Goal: Transaction & Acquisition: Purchase product/service

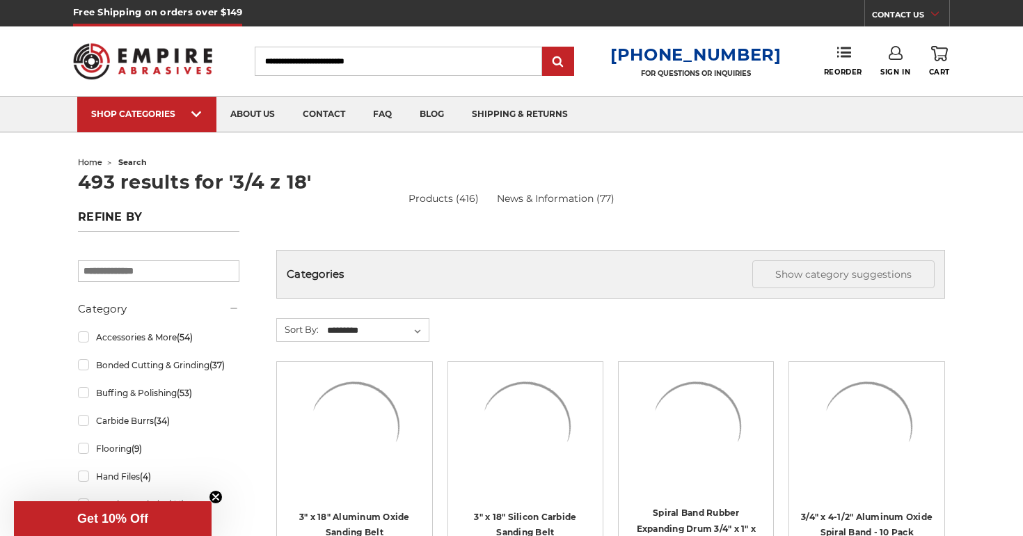
click at [475, 58] on input "Search" at bounding box center [398, 61] width 287 height 29
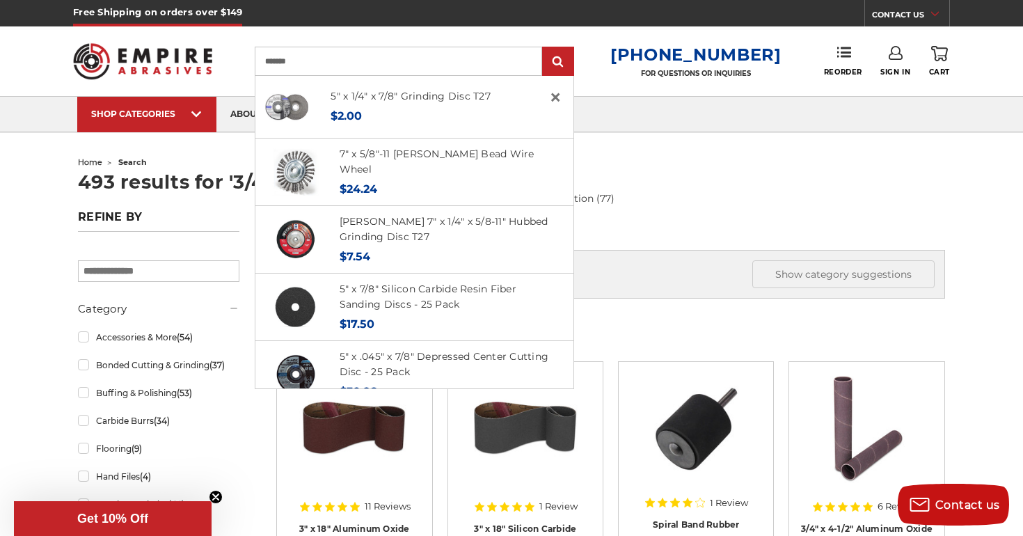
type input "*******"
click at [569, 62] on input "submit" at bounding box center [558, 62] width 28 height 28
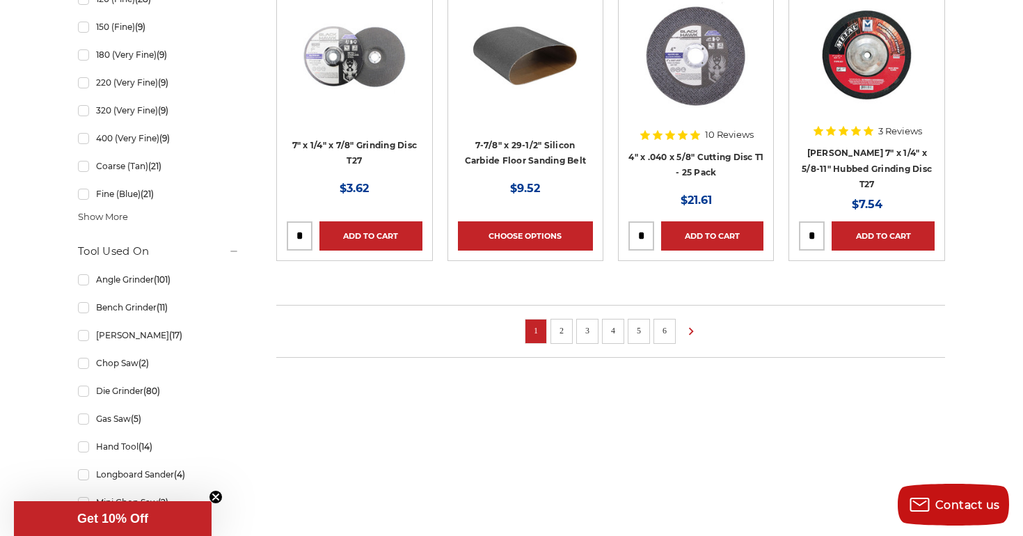
scroll to position [976, 0]
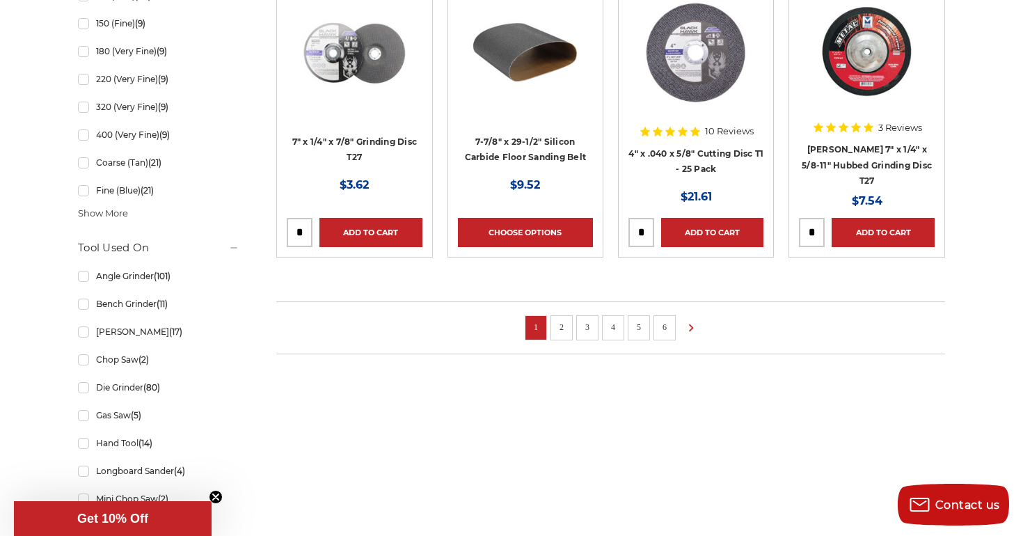
click at [557, 321] on link "2" at bounding box center [562, 326] width 14 height 15
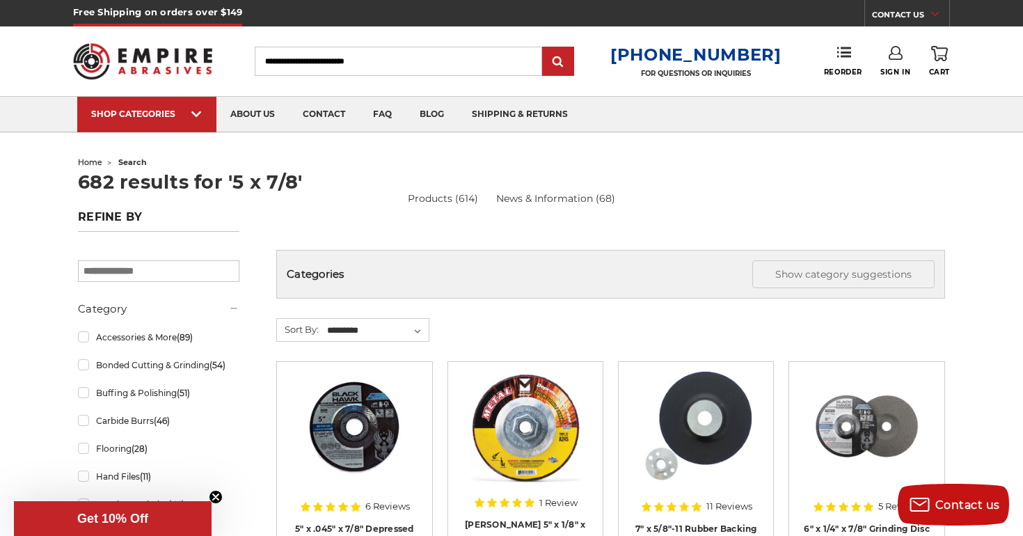
click at [406, 54] on input "Search" at bounding box center [398, 61] width 287 height 29
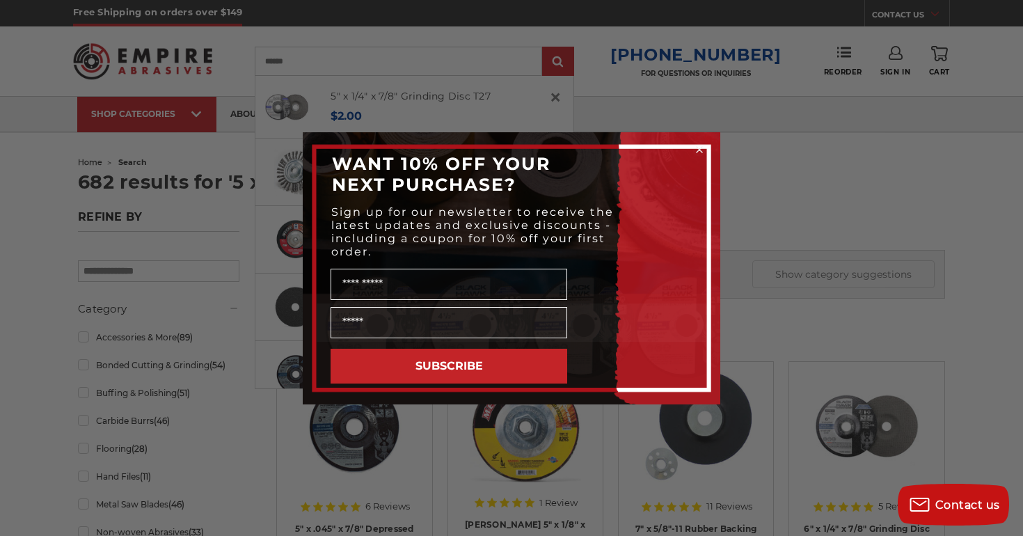
click at [692, 148] on icon "Close dialog" at bounding box center [699, 150] width 14 height 14
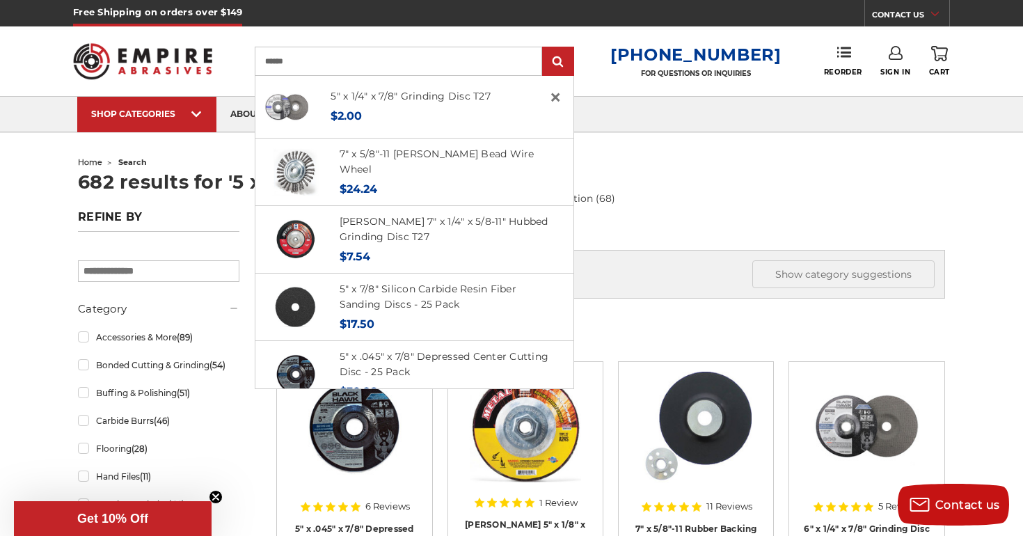
click at [438, 65] on input "******" at bounding box center [398, 61] width 287 height 29
type input "**********"
click at [569, 62] on input "submit" at bounding box center [558, 62] width 28 height 28
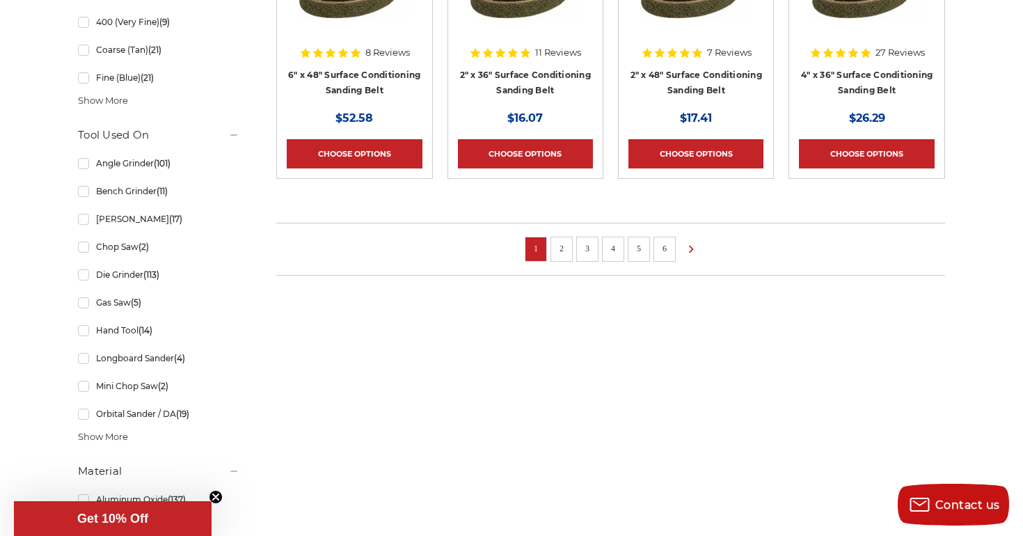
scroll to position [1094, 0]
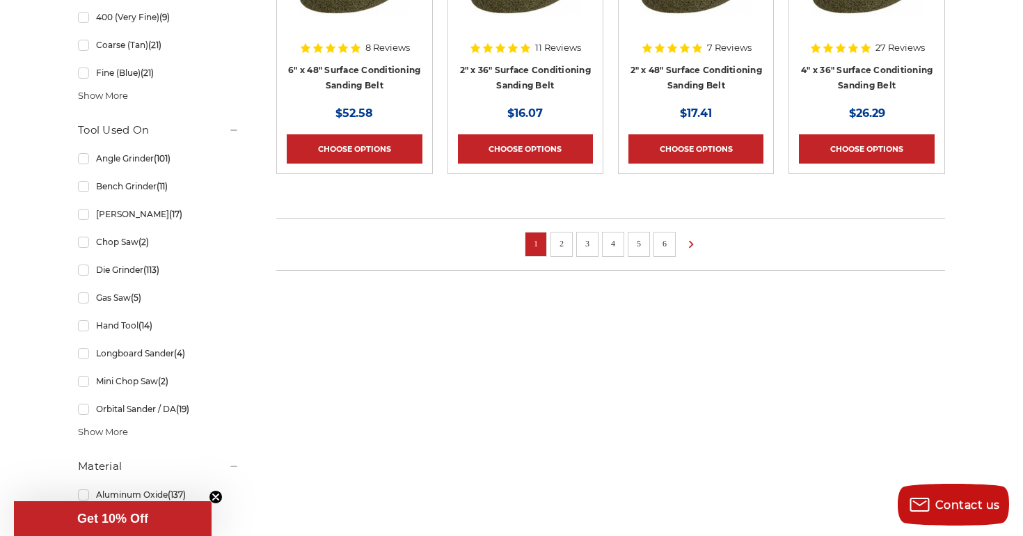
click at [553, 246] on li "2" at bounding box center [561, 244] width 22 height 25
click at [557, 246] on link "2" at bounding box center [562, 243] width 14 height 15
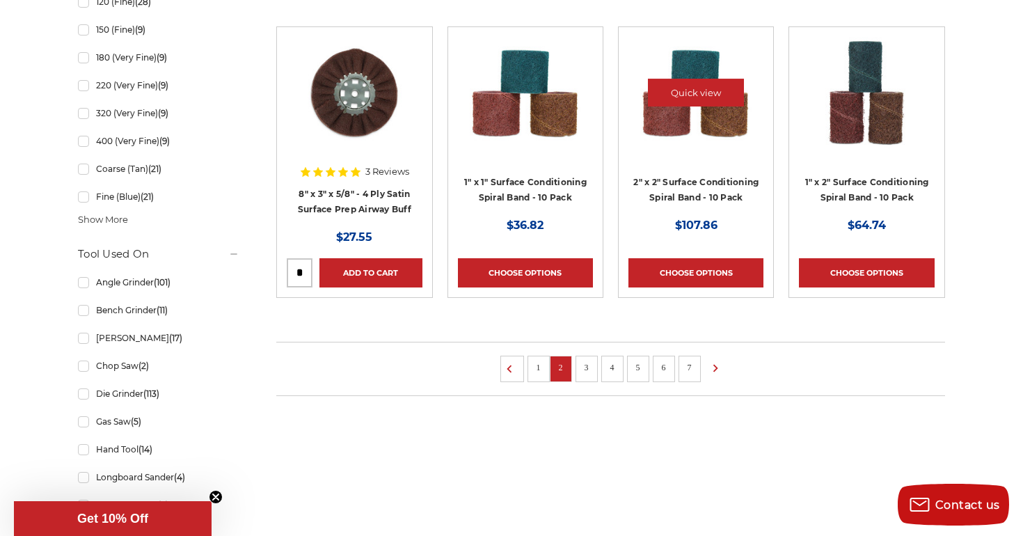
scroll to position [985, 0]
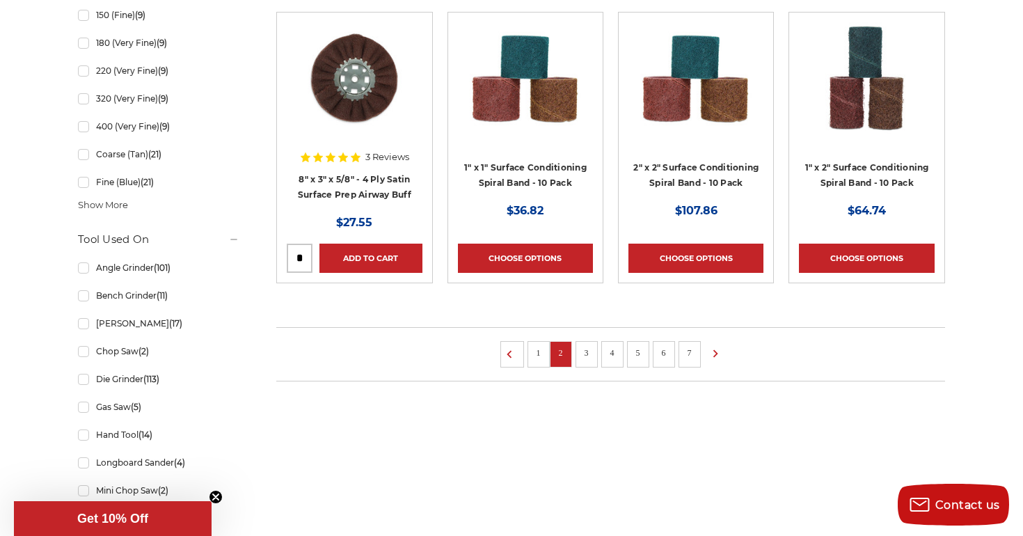
click at [587, 355] on link "3" at bounding box center [587, 352] width 14 height 15
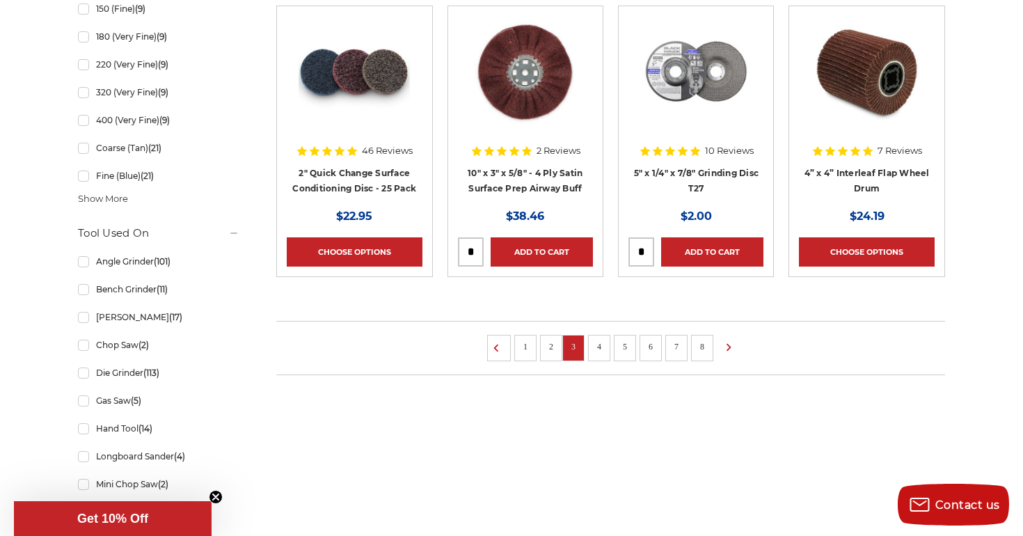
scroll to position [1001, 0]
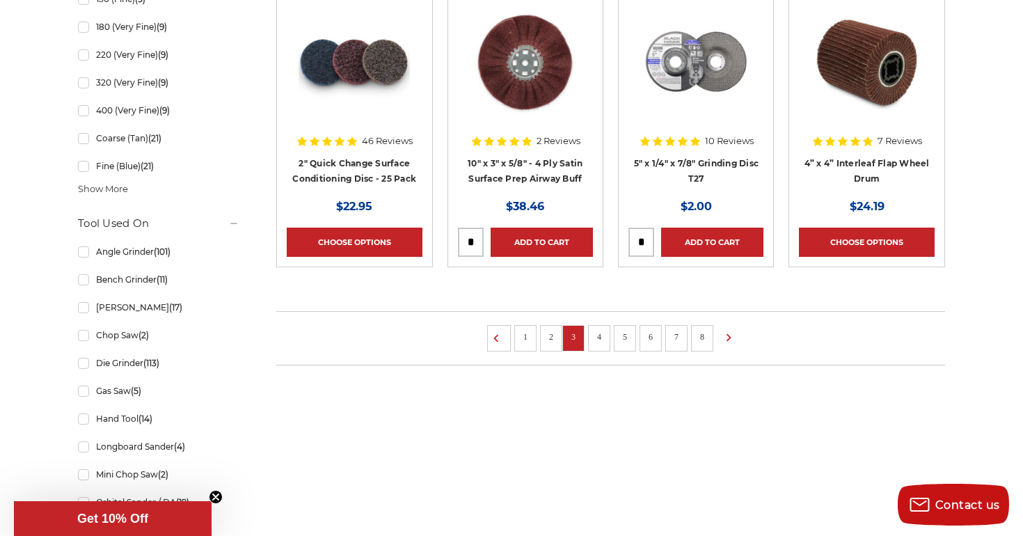
click at [611, 344] on ul "1 2 3 4 5 6 7 8" at bounding box center [610, 338] width 669 height 54
click at [608, 344] on li "4" at bounding box center [599, 338] width 22 height 26
click at [605, 344] on li "4" at bounding box center [599, 338] width 22 height 26
click at [603, 341] on link "4" at bounding box center [599, 336] width 14 height 15
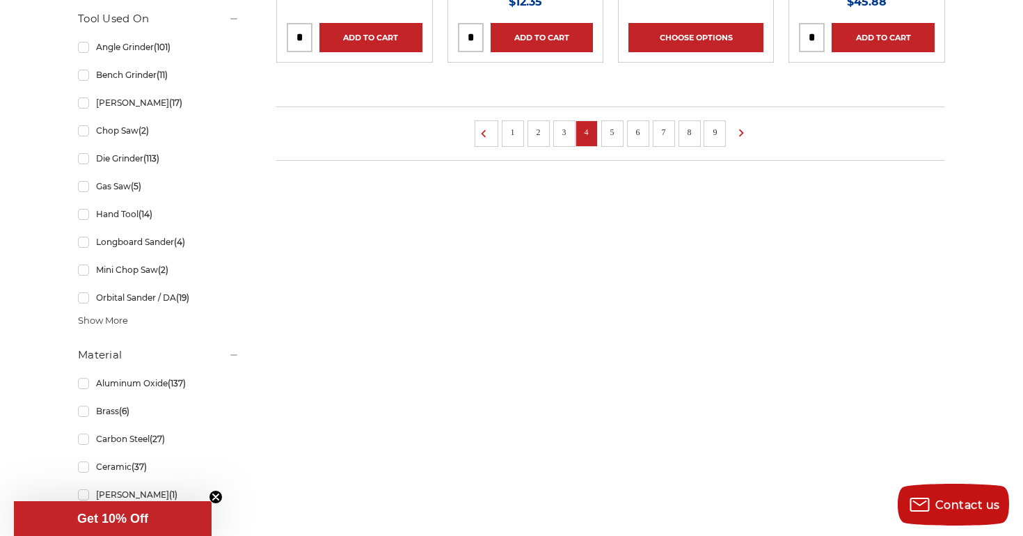
scroll to position [1236, 0]
